Goal: Task Accomplishment & Management: Manage account settings

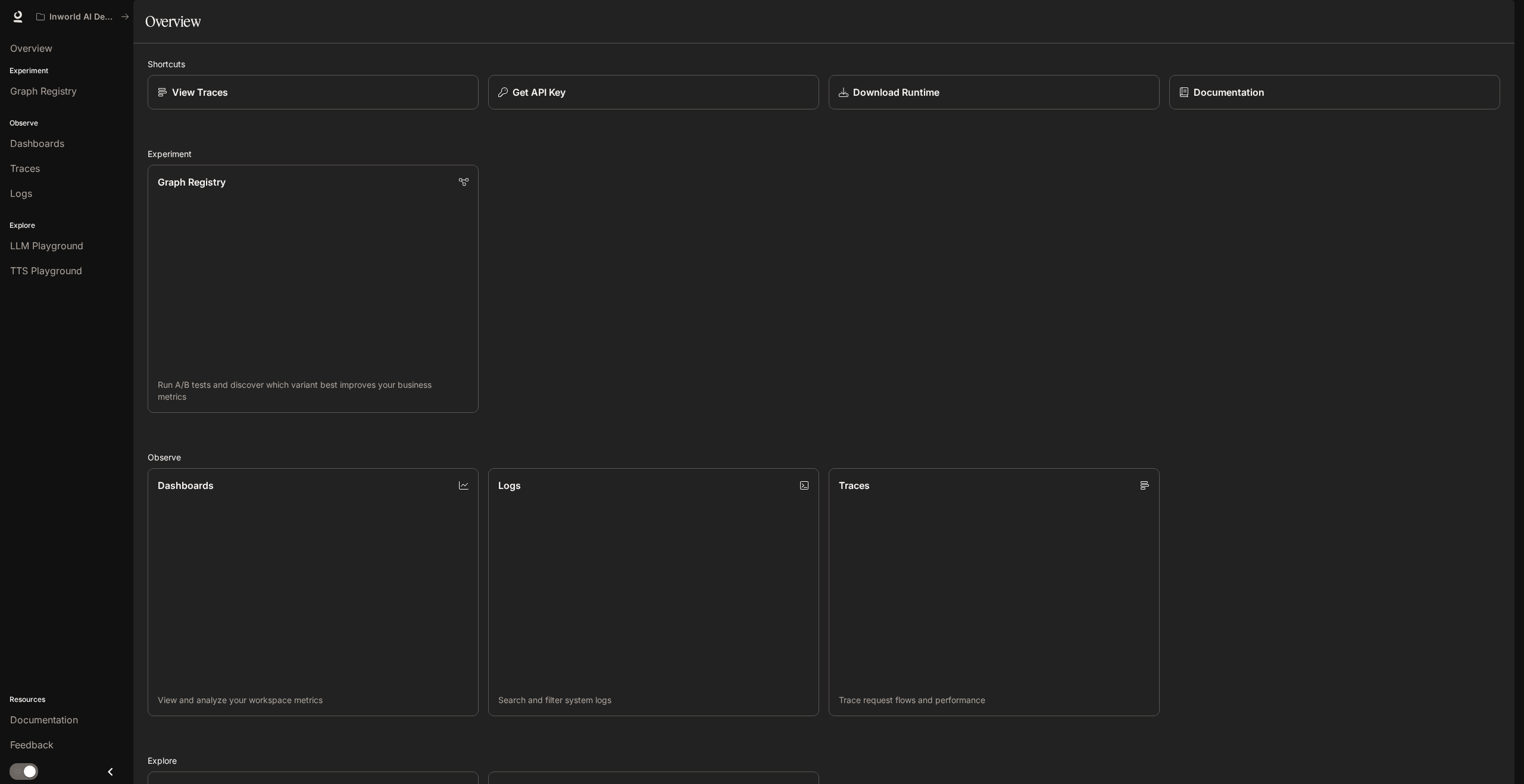
click at [1501, 9] on img "button" at bounding box center [1498, 16] width 17 height 17
click at [1378, 91] on span "Billing" at bounding box center [1423, 88] width 154 height 12
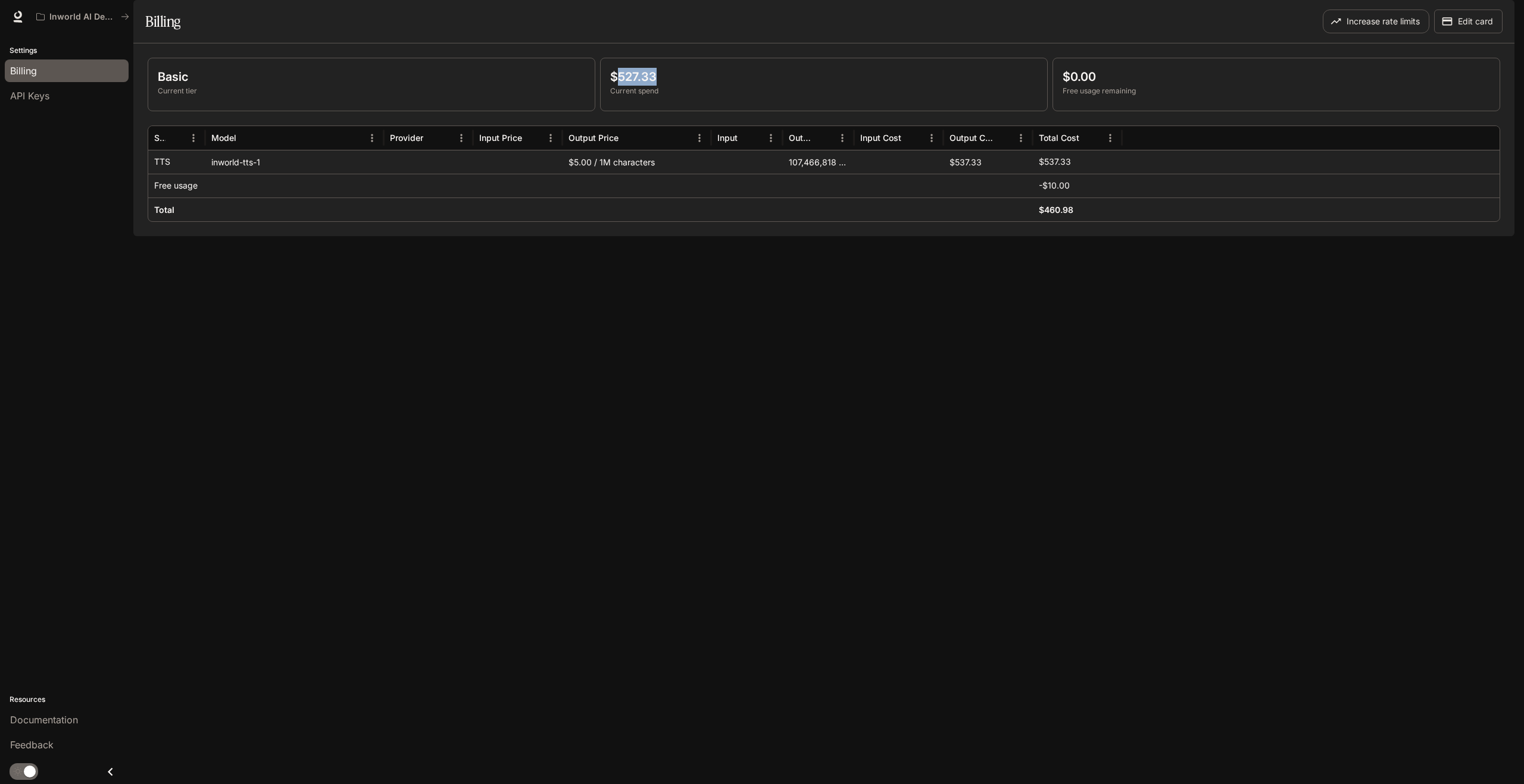
drag, startPoint x: 614, startPoint y: 112, endPoint x: 669, endPoint y: 112, distance: 55.0
click at [669, 86] on p "$527.33" at bounding box center [824, 77] width 428 height 18
click at [795, 236] on div "Basic Current tier $527.33 Current spend $0.00 Free usage remaining Service Mod…" at bounding box center [824, 139] width 1381 height 193
click at [906, 34] on div "Increase rate limits Edit card" at bounding box center [1164, 21] width 676 height 24
click at [729, 34] on div "Billing" at bounding box center [483, 21] width 676 height 24
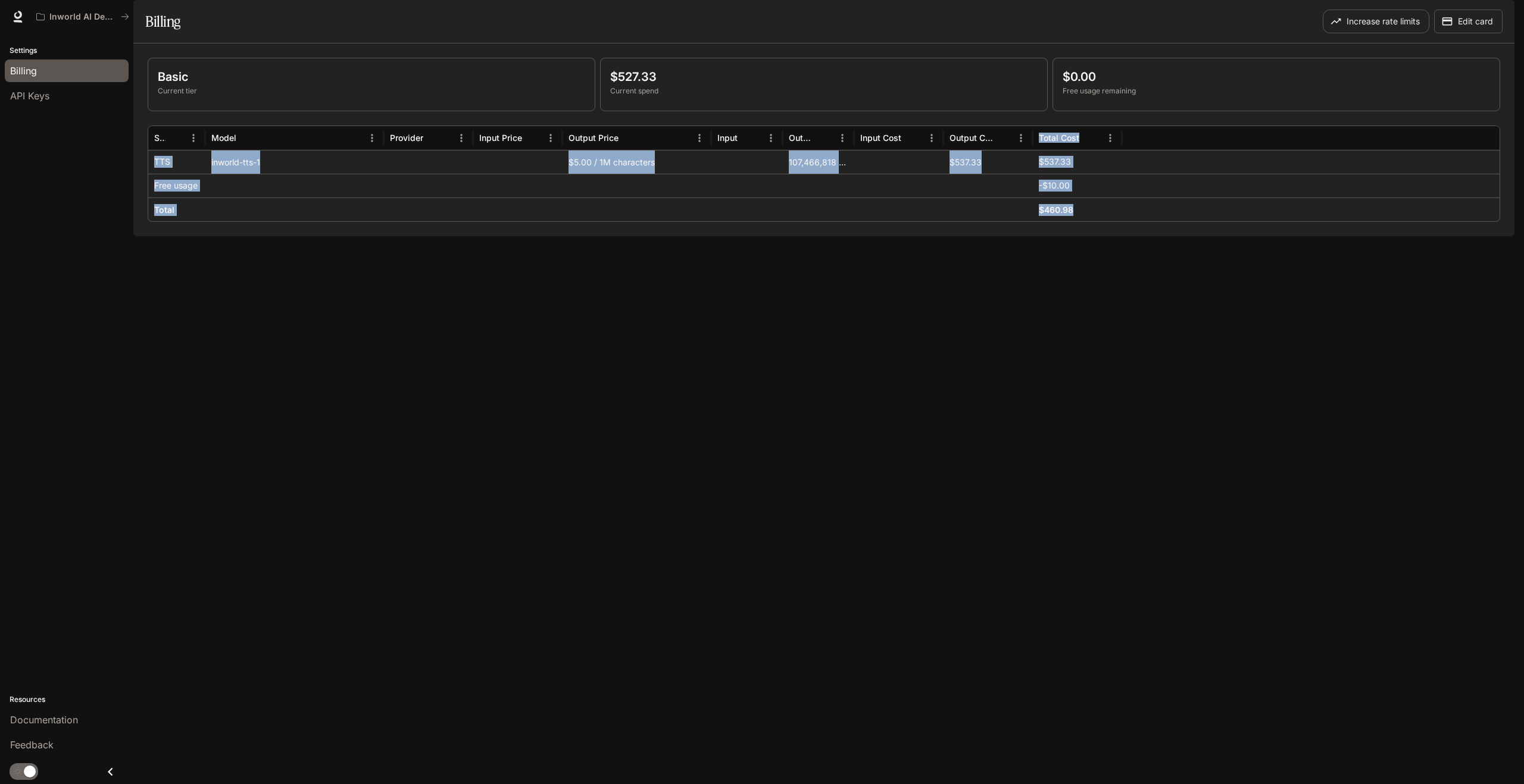
drag, startPoint x: 1098, startPoint y: 249, endPoint x: 1025, endPoint y: 156, distance: 118.2
click at [1025, 156] on div "Basic Current tier $527.33 Current spend $0.00 Free usage remaining Service Mod…" at bounding box center [824, 140] width 1353 height 164
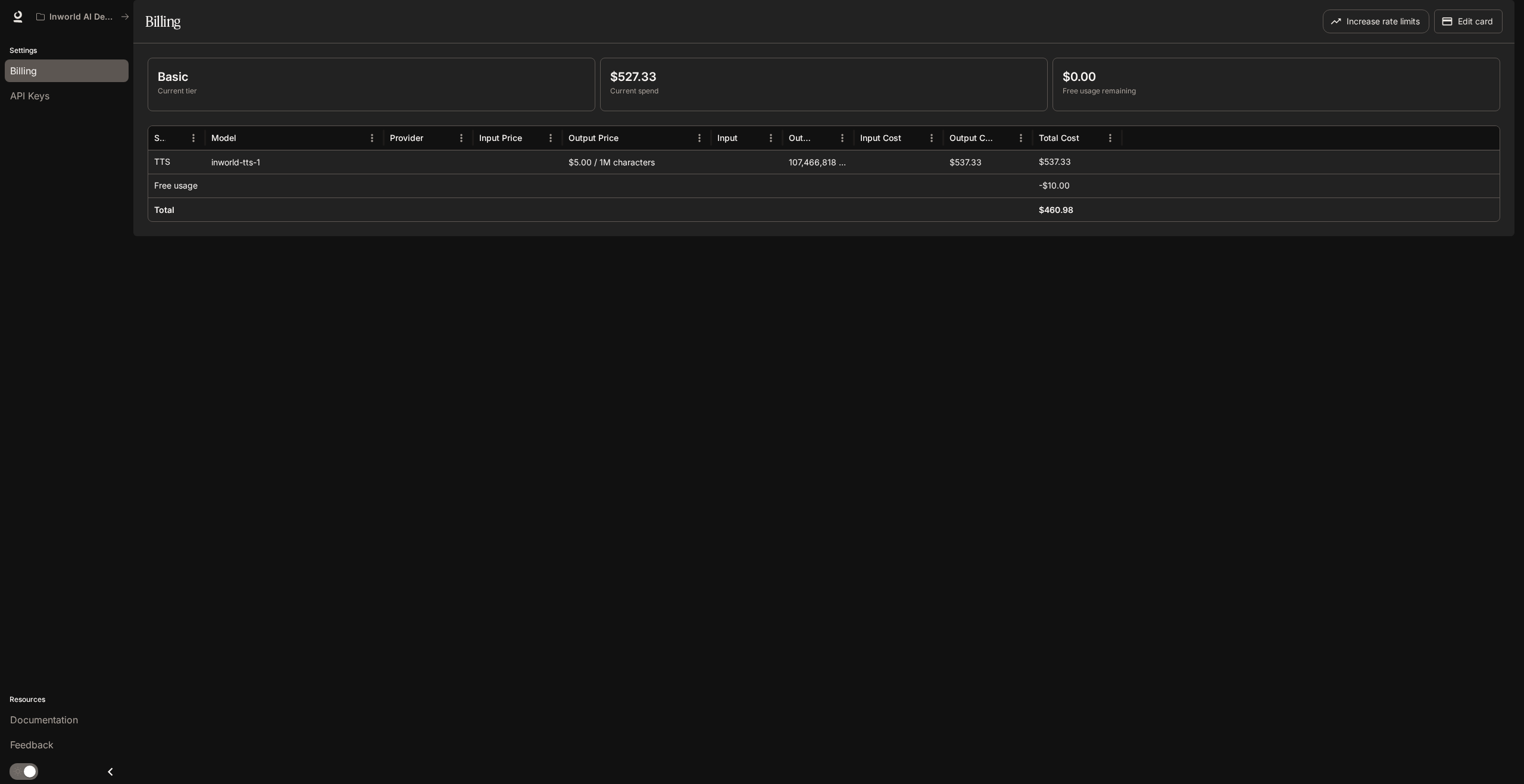
click at [1070, 221] on div "$460.98" at bounding box center [1077, 209] width 89 height 24
drag, startPoint x: 1036, startPoint y: 192, endPoint x: 1079, endPoint y: 192, distance: 43.0
click at [1079, 173] on div "$537.33" at bounding box center [1077, 162] width 89 height 24
drag, startPoint x: 1029, startPoint y: 218, endPoint x: 1082, endPoint y: 217, distance: 53.0
click at [1082, 198] on div "Free usage -$10.00" at bounding box center [823, 185] width 1351 height 24
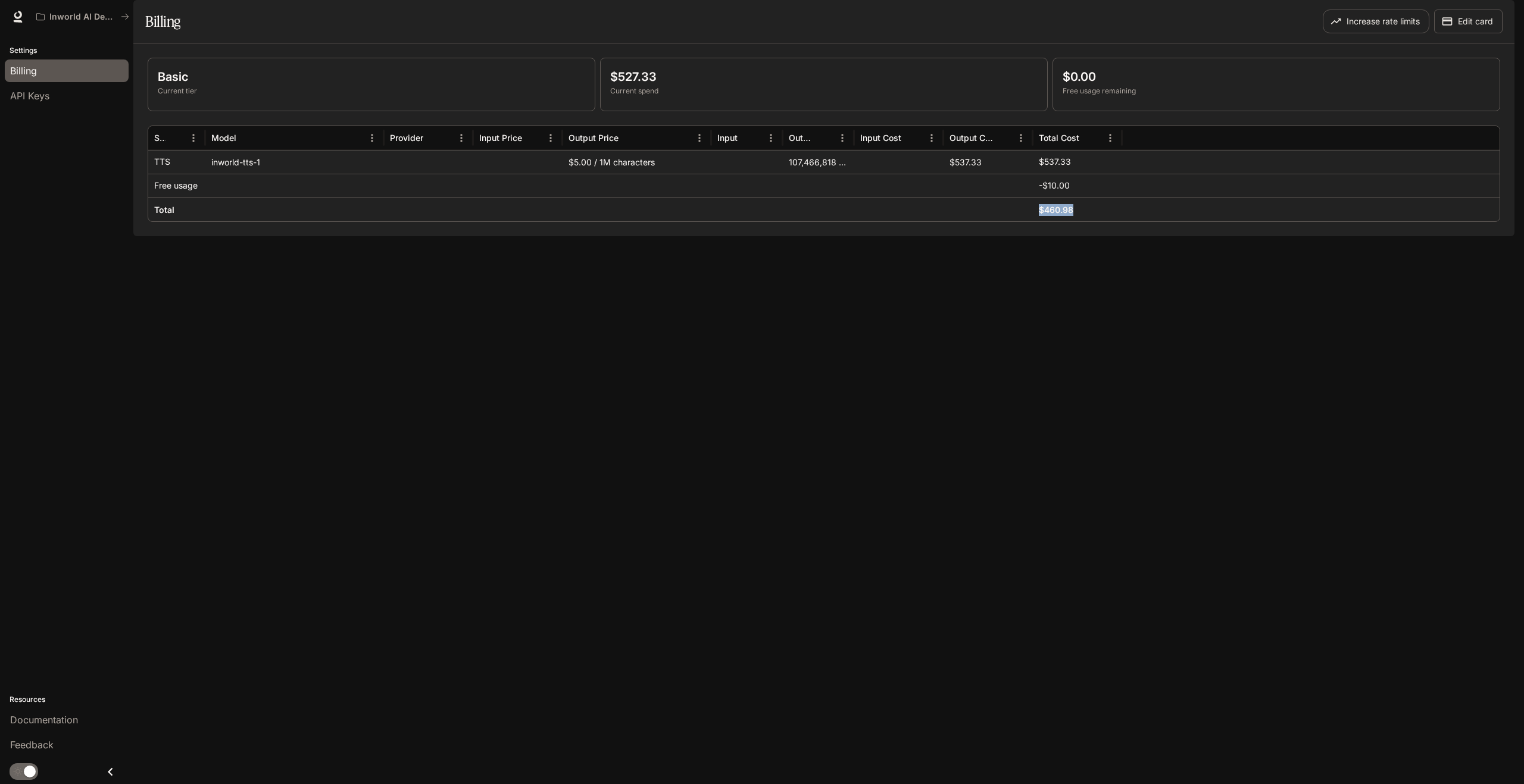
drag, startPoint x: 1041, startPoint y: 246, endPoint x: 1077, endPoint y: 245, distance: 36.0
click at [1077, 221] on div "$460.98" at bounding box center [1077, 210] width 78 height 23
click at [780, 86] on p "$527.33" at bounding box center [824, 77] width 428 height 18
click at [59, 78] on link "Billing" at bounding box center [67, 70] width 124 height 23
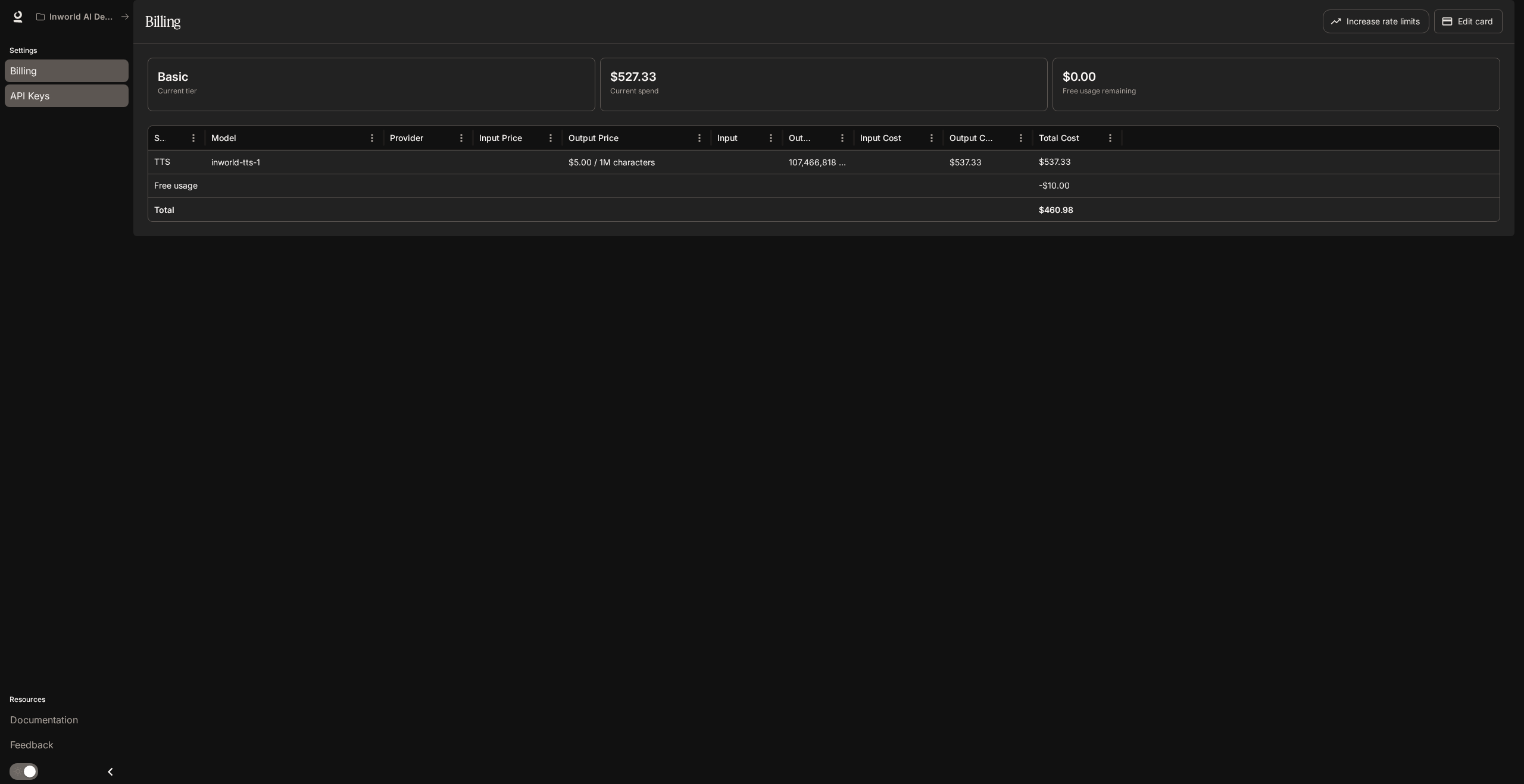
click at [56, 87] on link "API Keys" at bounding box center [67, 95] width 124 height 23
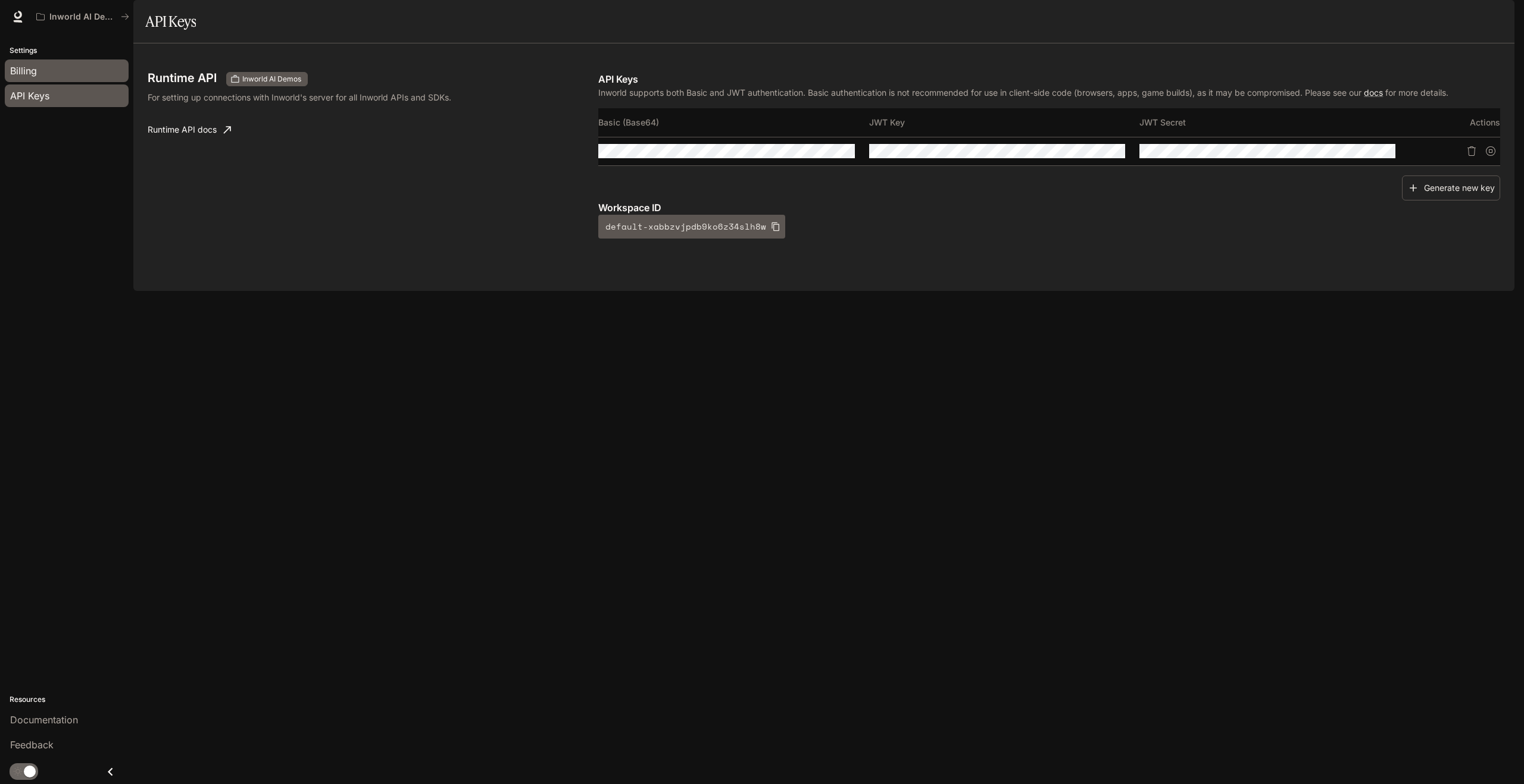
click at [40, 75] on div "Billing" at bounding box center [67, 71] width 113 height 15
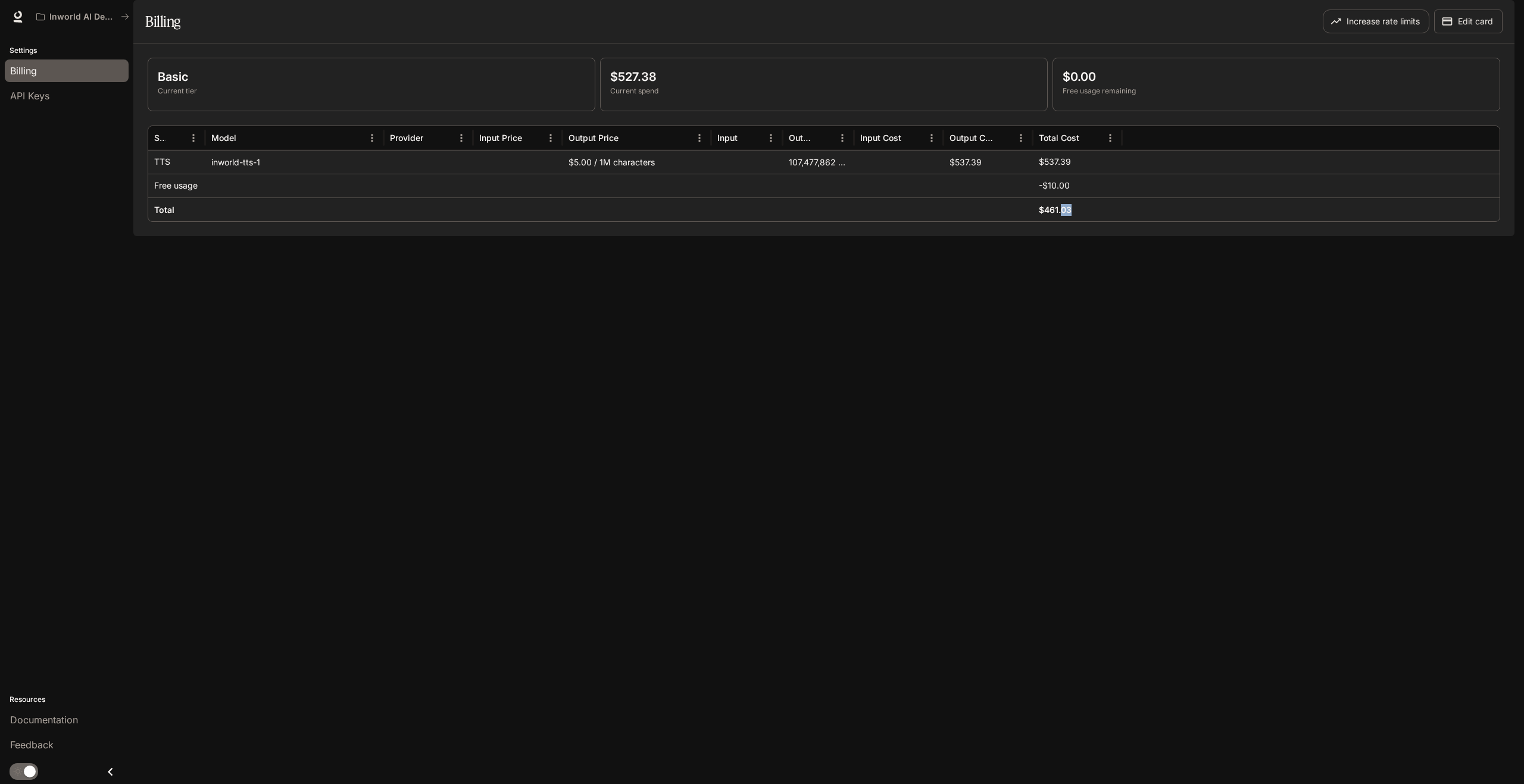
drag, startPoint x: 1060, startPoint y: 244, endPoint x: 1086, endPoint y: 244, distance: 26.0
click at [1086, 221] on div "$461.03" at bounding box center [1077, 210] width 78 height 23
click at [1063, 236] on div "Basic Current tier $527.38 Current spend $0.00 Free usage remaining Service Mod…" at bounding box center [824, 139] width 1381 height 193
click at [1057, 168] on p "$537.39" at bounding box center [1055, 162] width 32 height 12
